Goal: Communication & Community: Ask a question

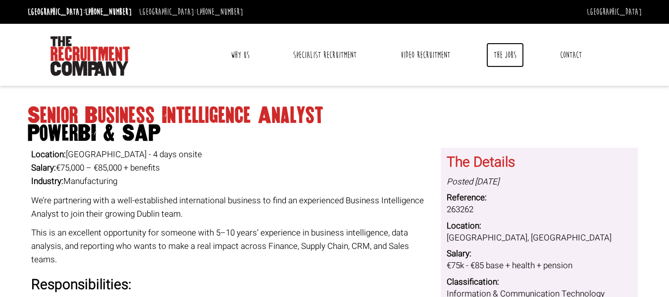
click at [503, 52] on link "The Jobs" at bounding box center [505, 55] width 38 height 25
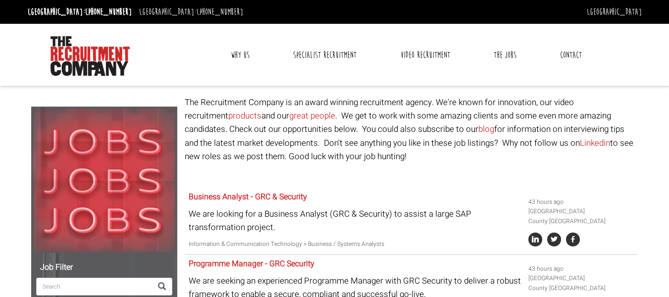
select select "[GEOGRAPHIC_DATA]"
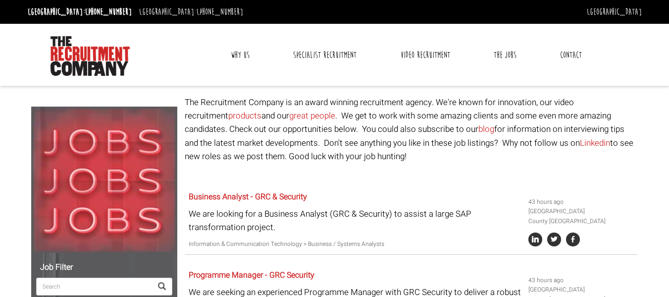
click at [576, 53] on link "Contact" at bounding box center [571, 55] width 37 height 25
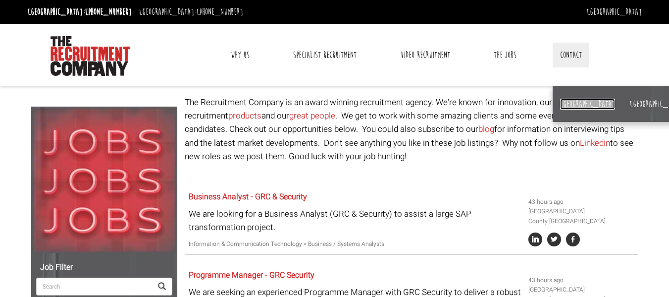
click at [577, 108] on li "[GEOGRAPHIC_DATA]" at bounding box center [588, 104] width 70 height 36
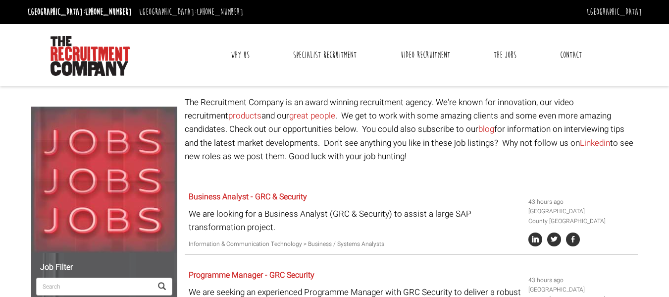
click at [572, 59] on link "Contact" at bounding box center [571, 55] width 37 height 25
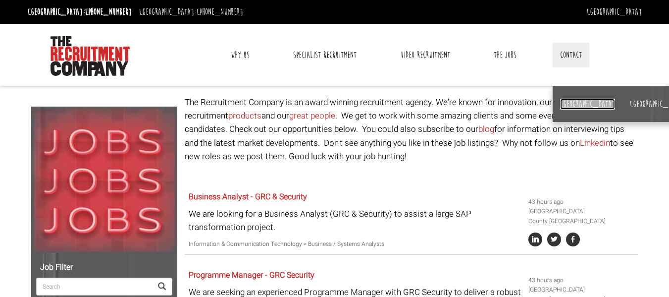
click at [569, 103] on link "[GEOGRAPHIC_DATA]" at bounding box center [587, 104] width 55 height 11
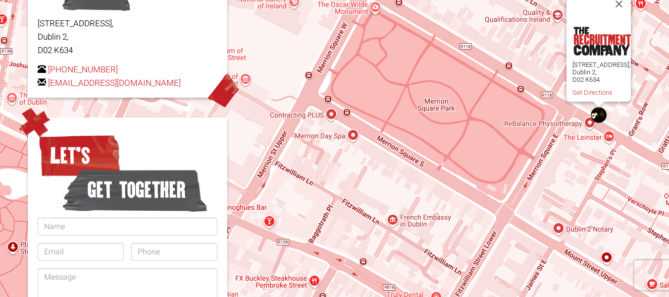
scroll to position [263, 0]
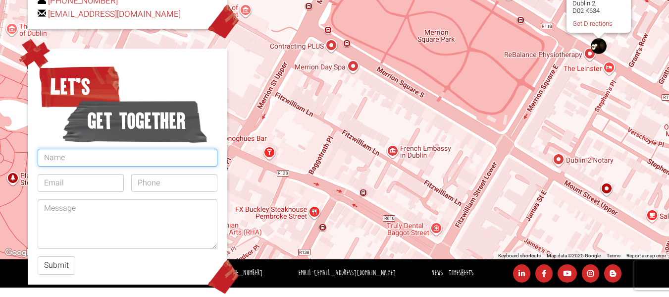
click at [95, 156] on input "text" at bounding box center [128, 158] width 180 height 18
type input "Liam Gilmer"
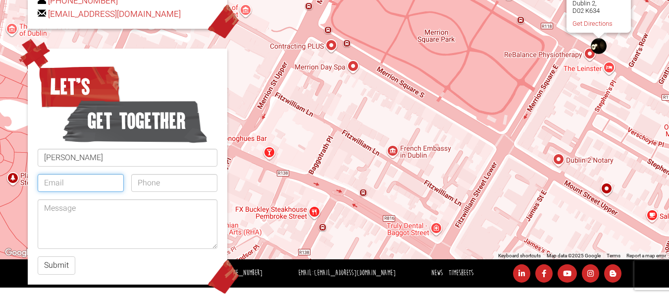
click at [90, 180] on input "email" at bounding box center [81, 183] width 86 height 18
type input "liamgilmer@gmail.com"
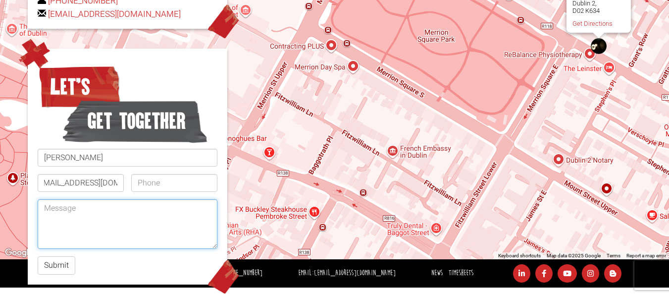
click at [113, 228] on textarea at bounding box center [128, 224] width 180 height 50
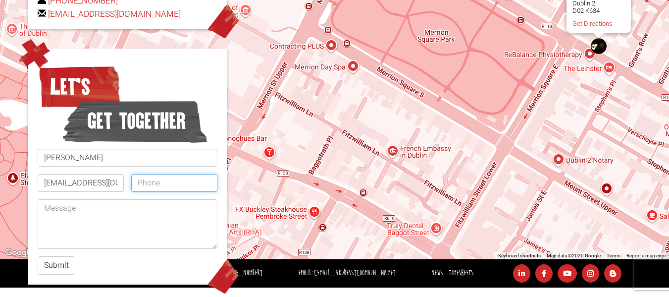
click at [168, 183] on input "tel" at bounding box center [174, 183] width 86 height 18
type input "+353871342472"
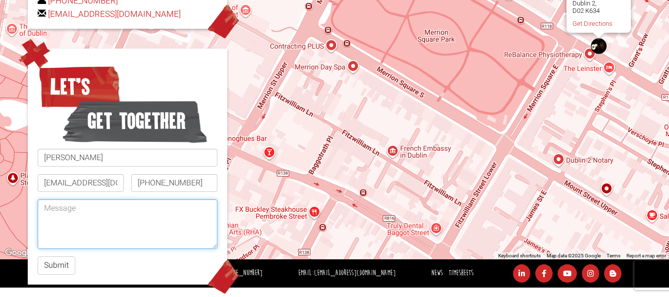
click at [188, 205] on textarea at bounding box center [128, 224] width 180 height 50
click at [107, 214] on textarea at bounding box center [128, 224] width 180 height 50
paste textarea "Hi there, I have recently relocated with my partner from New Zealand to Ireland…"
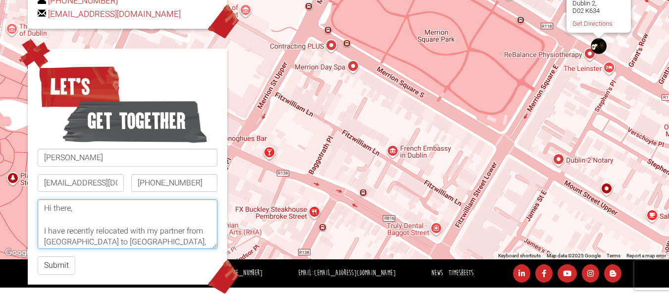
scroll to position [249, 0]
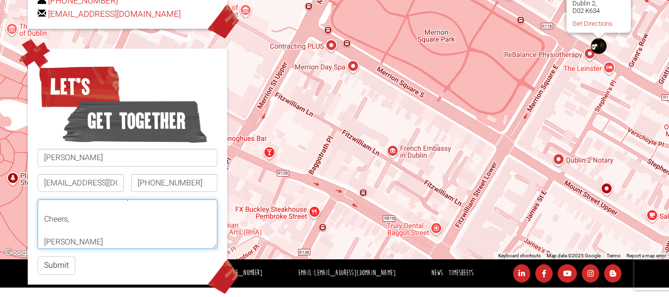
click at [96, 223] on textarea "Hi there, I have recently relocated with my partner from New Zealand to Ireland…" at bounding box center [128, 224] width 180 height 50
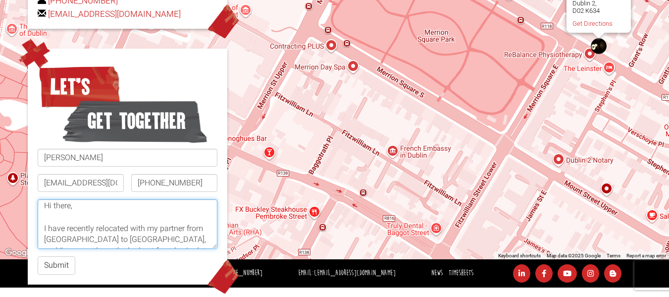
scroll to position [0, 0]
type textarea "Hi there, I have recently relocated with my partner from New Zealand to Ireland…"
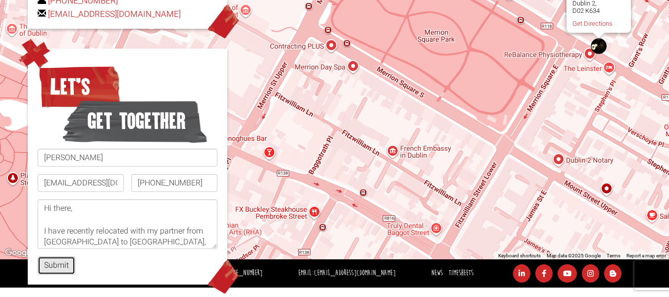
click at [65, 260] on button "Submit" at bounding box center [57, 265] width 38 height 18
